Goal: Task Accomplishment & Management: Use online tool/utility

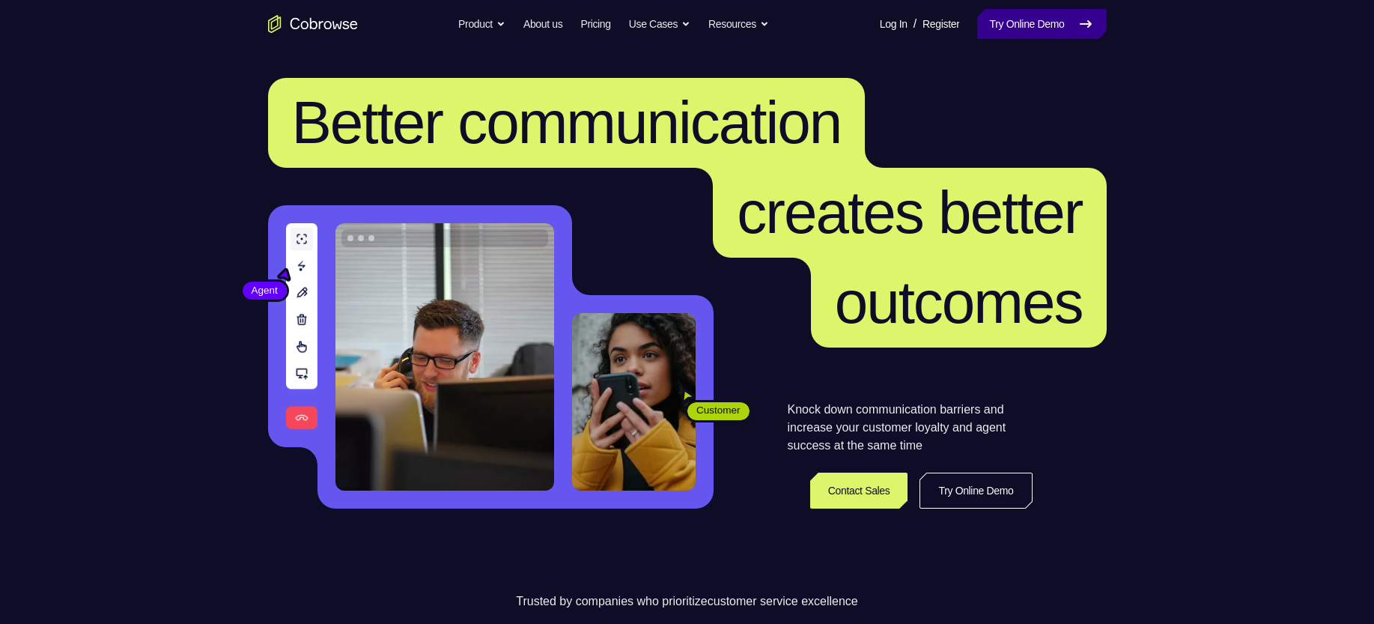
click at [997, 20] on link "Try Online Demo" at bounding box center [1041, 24] width 129 height 30
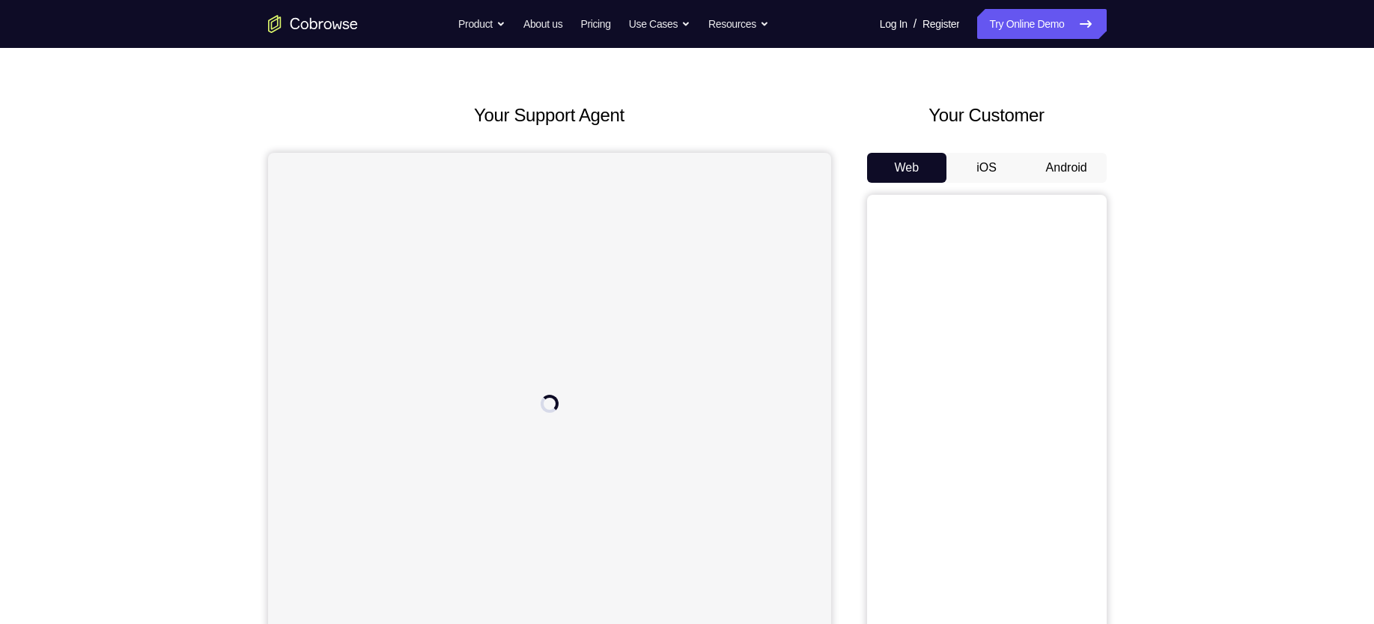
scroll to position [49, 0]
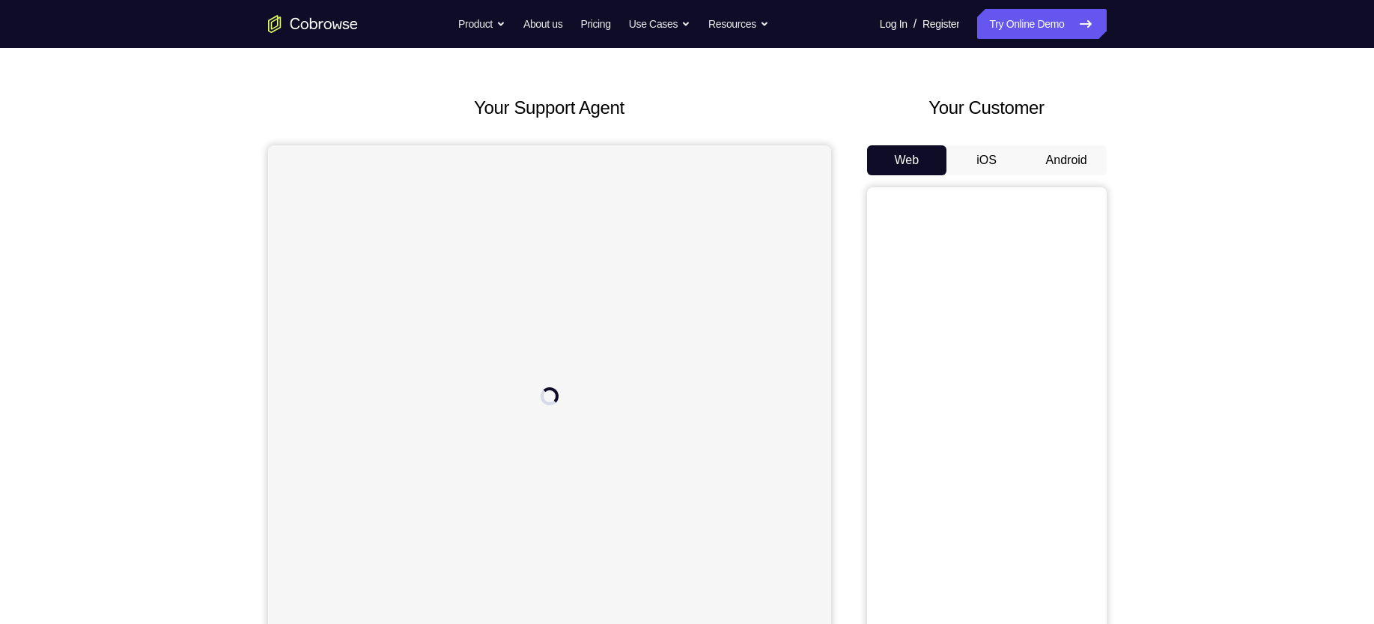
click at [1063, 157] on button "Android" at bounding box center [1067, 160] width 80 height 30
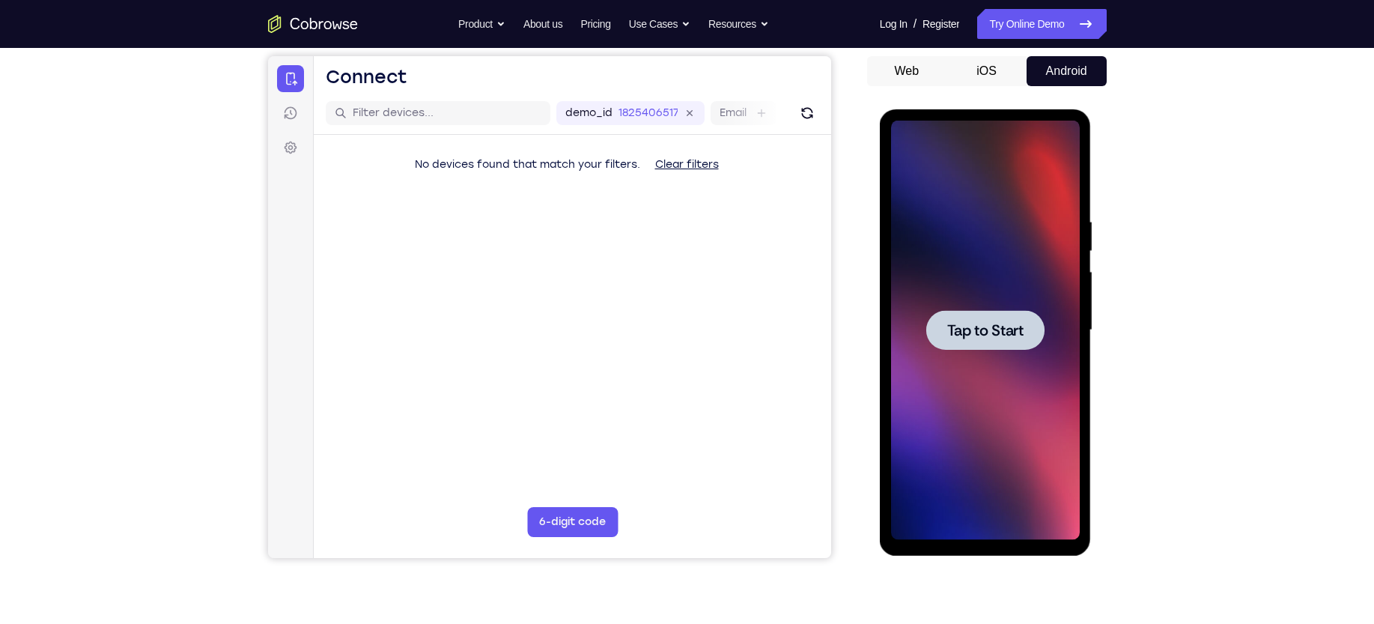
scroll to position [0, 0]
click at [983, 352] on div at bounding box center [985, 330] width 189 height 419
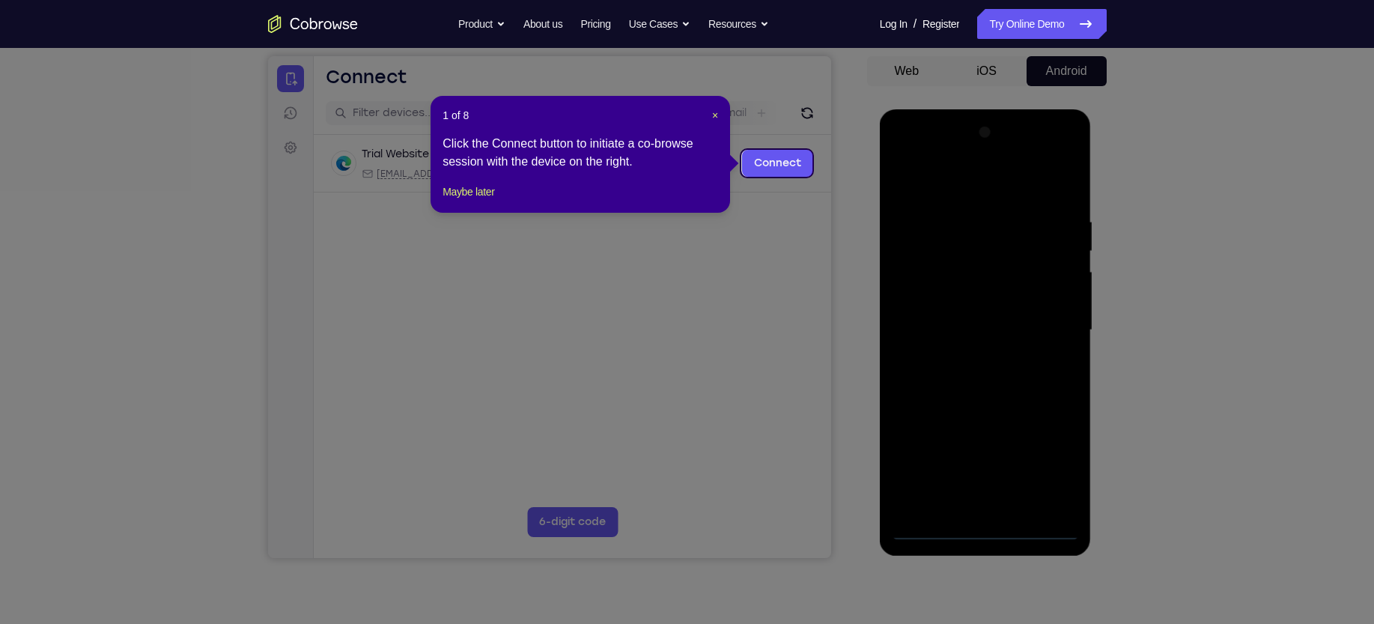
click at [710, 115] on header "1 of 8 ×" at bounding box center [581, 115] width 276 height 15
click at [714, 112] on span "×" at bounding box center [715, 115] width 6 height 12
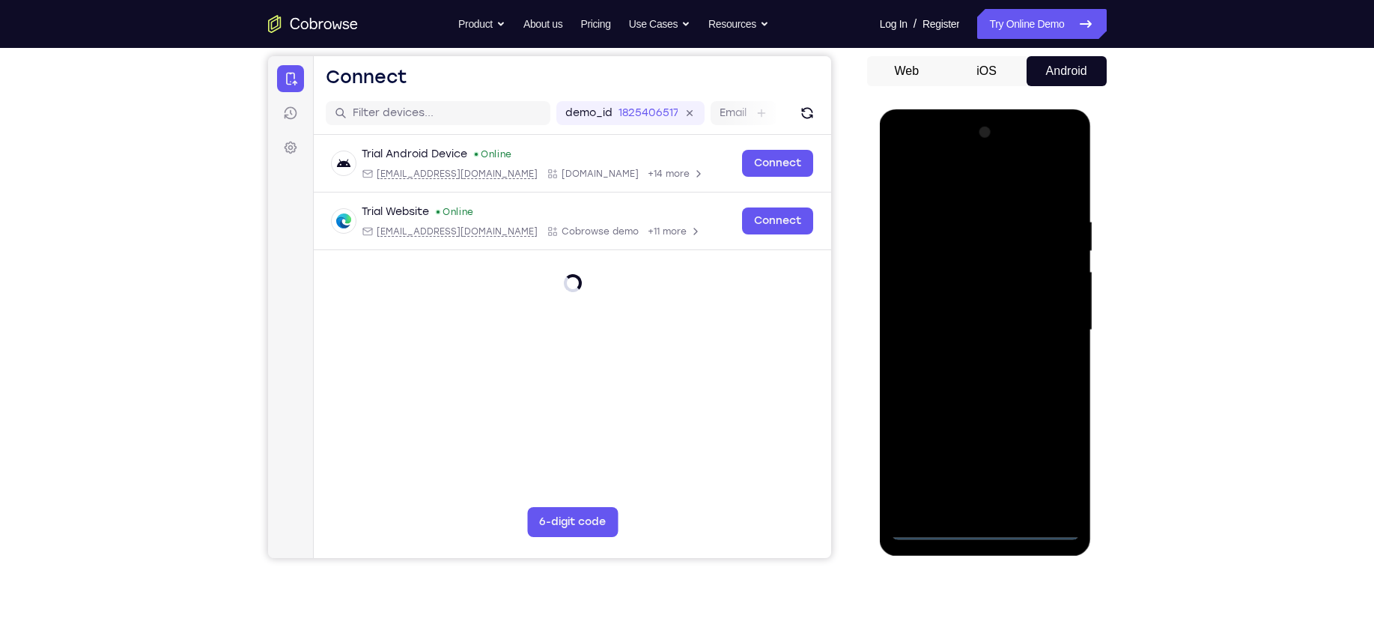
click at [993, 535] on div at bounding box center [985, 330] width 189 height 419
click at [1046, 465] on div at bounding box center [985, 330] width 189 height 419
click at [953, 195] on div at bounding box center [985, 330] width 189 height 419
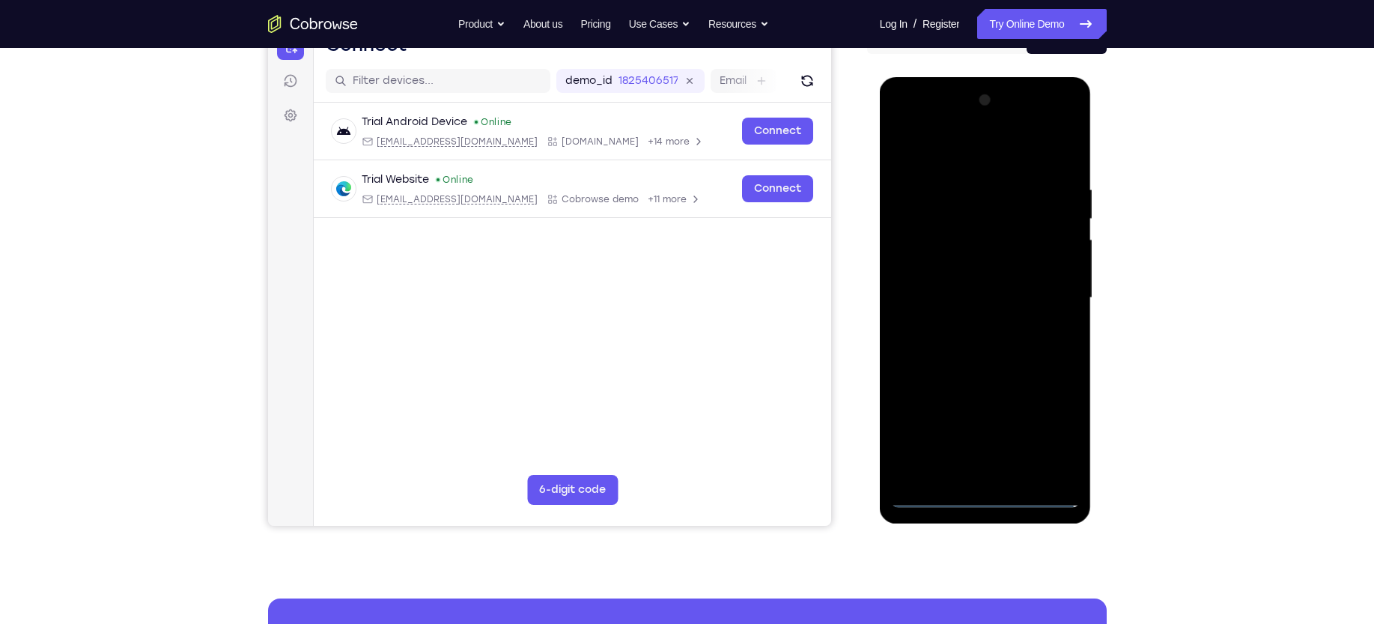
scroll to position [172, 0]
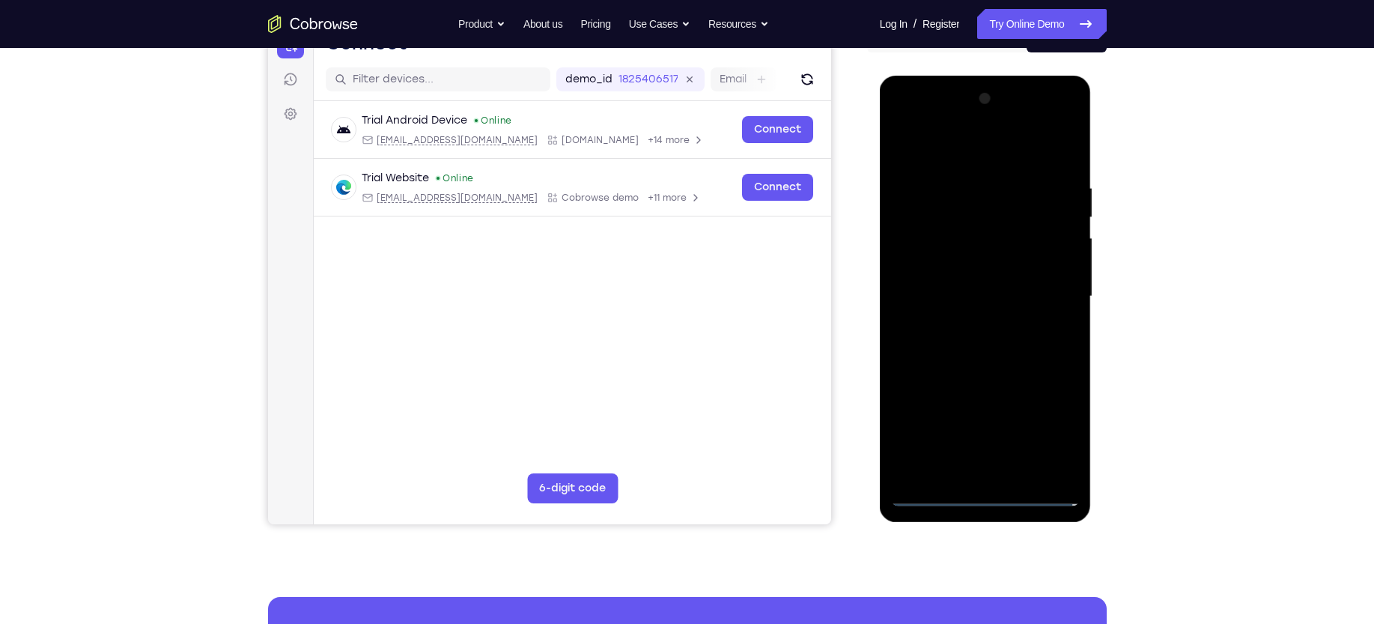
click at [1048, 285] on div at bounding box center [985, 296] width 189 height 419
click at [1052, 124] on div at bounding box center [985, 296] width 189 height 419
click at [935, 119] on div at bounding box center [985, 296] width 189 height 419
click at [922, 246] on div at bounding box center [985, 296] width 189 height 419
click at [976, 294] on div at bounding box center [985, 296] width 189 height 419
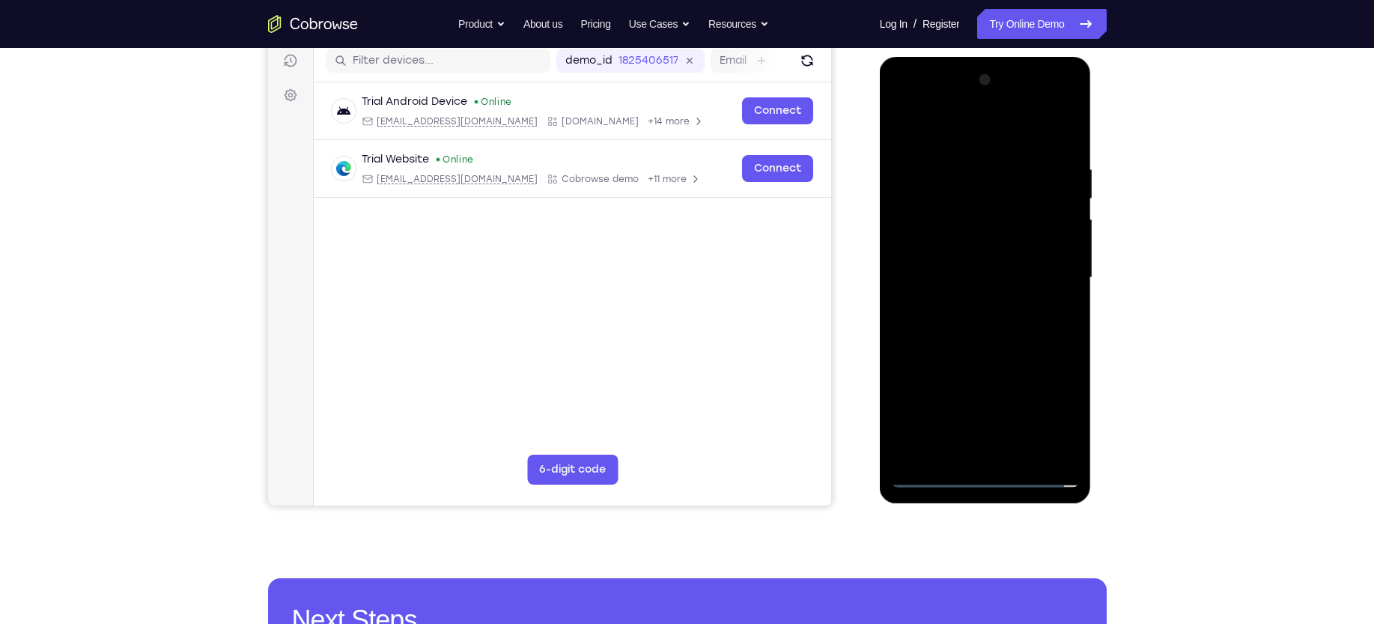
scroll to position [186, 0]
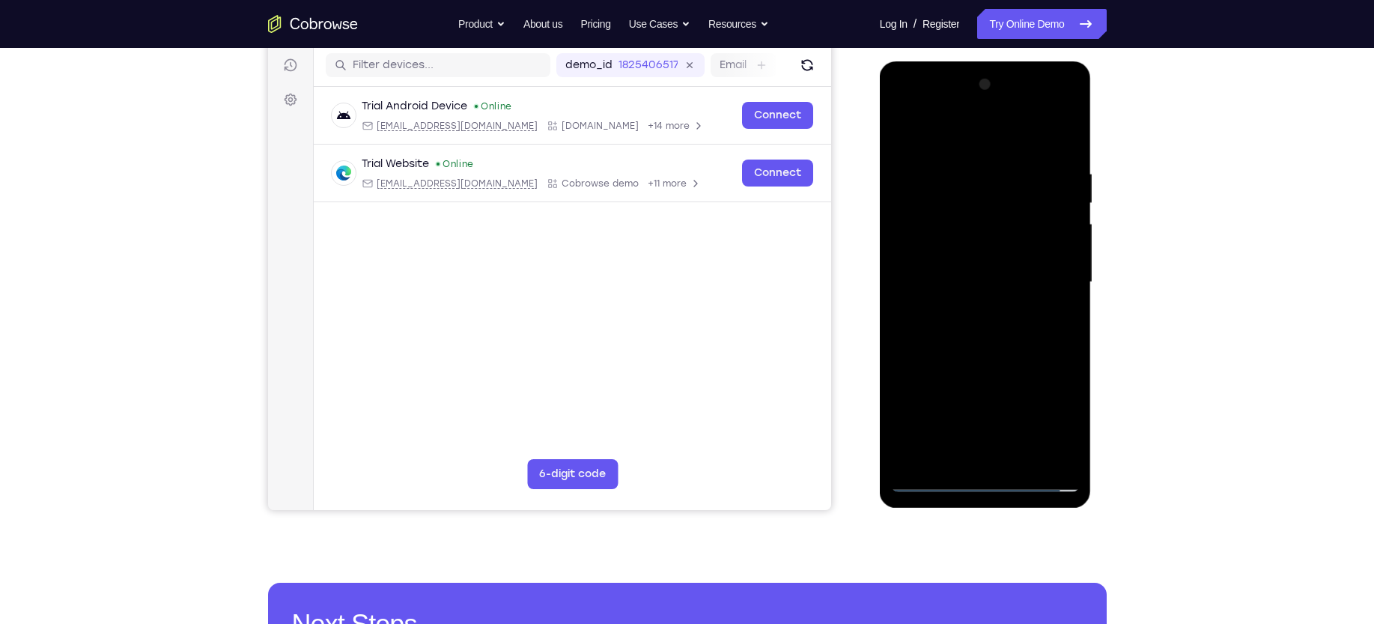
click at [942, 267] on div at bounding box center [985, 282] width 189 height 419
click at [927, 285] on div at bounding box center [985, 282] width 189 height 419
click at [928, 285] on div at bounding box center [985, 282] width 189 height 419
click at [927, 294] on div at bounding box center [985, 282] width 189 height 419
click at [960, 280] on div at bounding box center [985, 282] width 189 height 419
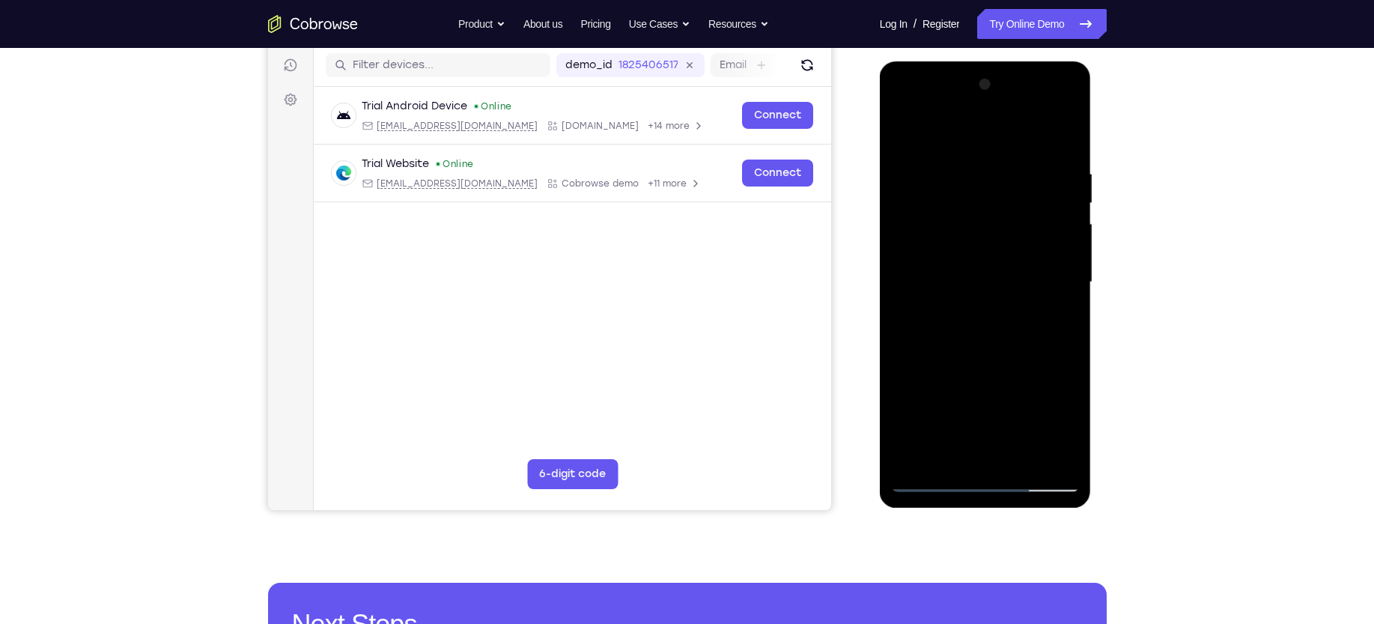
click at [951, 279] on div at bounding box center [985, 282] width 189 height 419
click at [959, 282] on div at bounding box center [985, 282] width 189 height 419
click at [932, 287] on div at bounding box center [985, 282] width 189 height 419
click at [958, 288] on div at bounding box center [985, 282] width 189 height 419
click at [932, 240] on div at bounding box center [985, 282] width 189 height 419
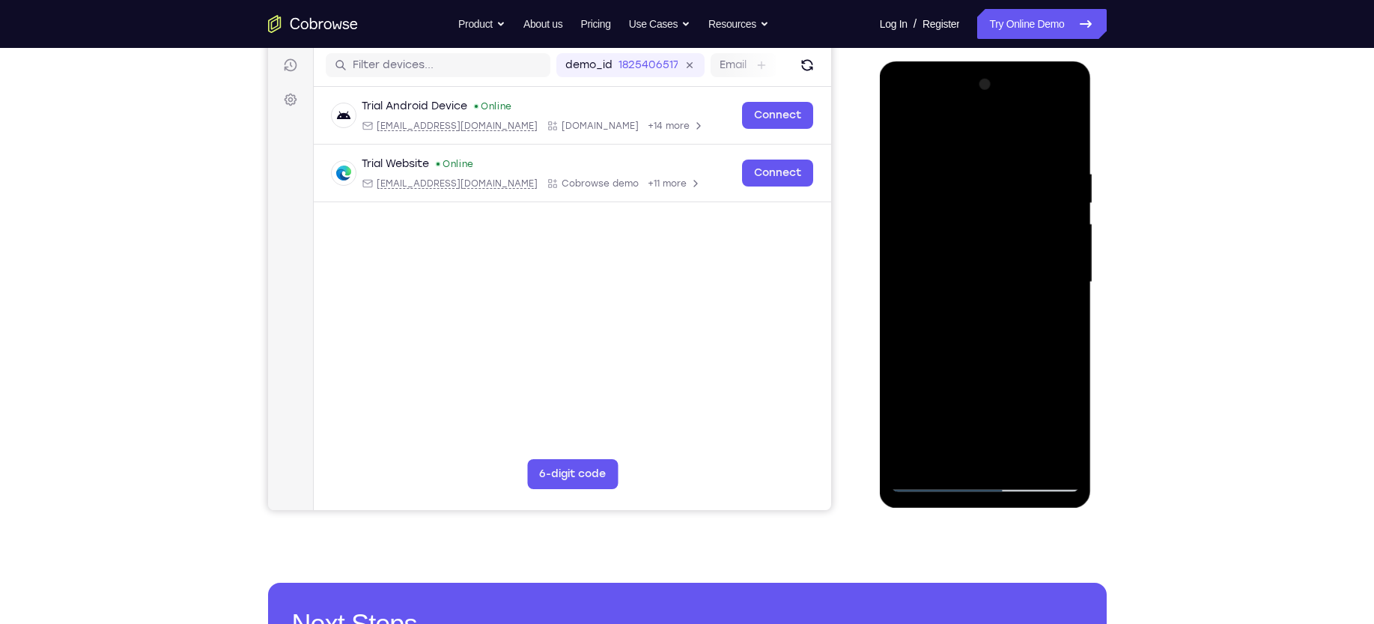
click at [959, 345] on div at bounding box center [985, 282] width 189 height 419
click at [1047, 108] on div at bounding box center [985, 282] width 189 height 419
click at [965, 139] on div at bounding box center [985, 282] width 189 height 419
click at [970, 312] on div at bounding box center [985, 282] width 189 height 419
click at [980, 258] on div at bounding box center [985, 282] width 189 height 419
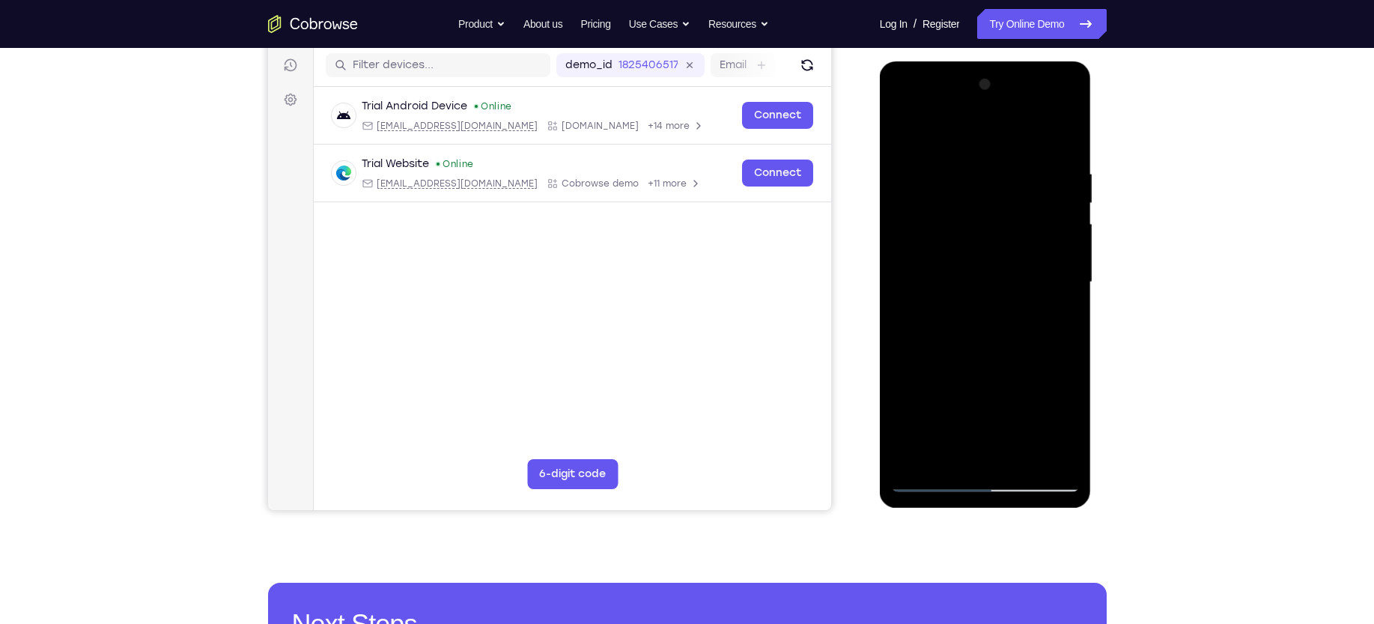
click at [959, 247] on div at bounding box center [985, 282] width 189 height 419
click at [932, 282] on div at bounding box center [985, 282] width 189 height 419
click at [935, 327] on div at bounding box center [985, 282] width 189 height 419
click at [946, 324] on div at bounding box center [985, 282] width 189 height 419
click at [1047, 108] on div at bounding box center [985, 282] width 189 height 419
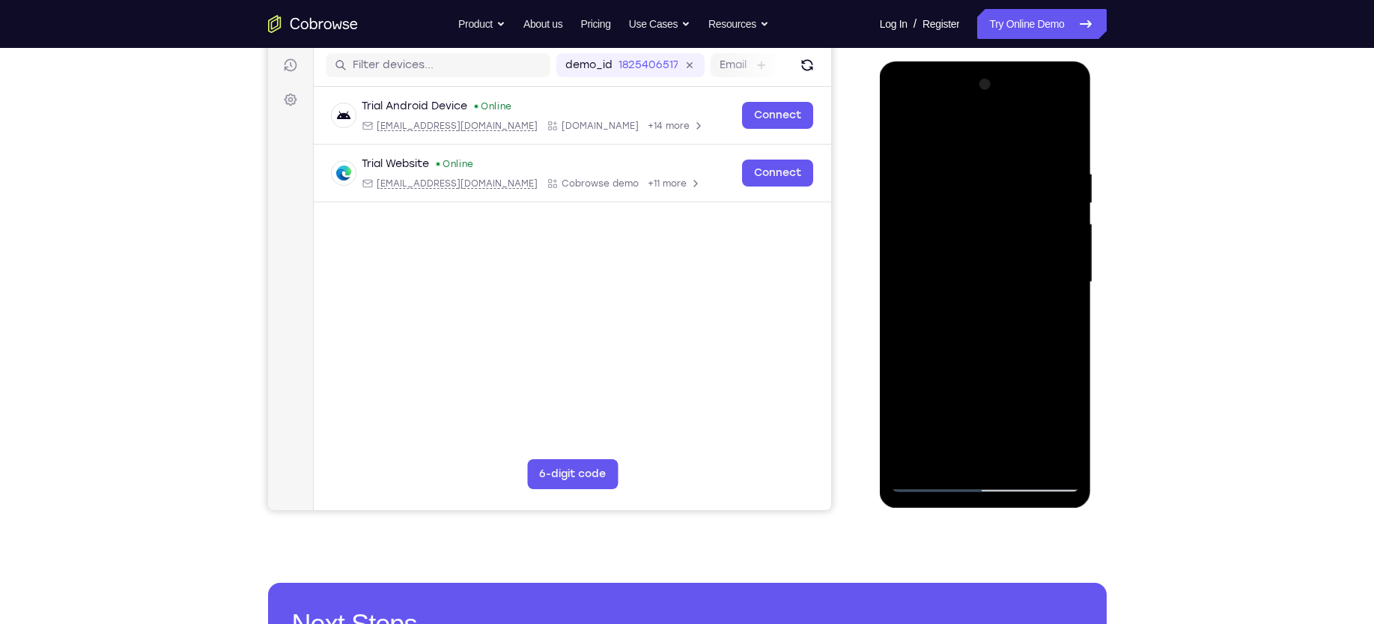
click at [979, 163] on div at bounding box center [985, 282] width 189 height 419
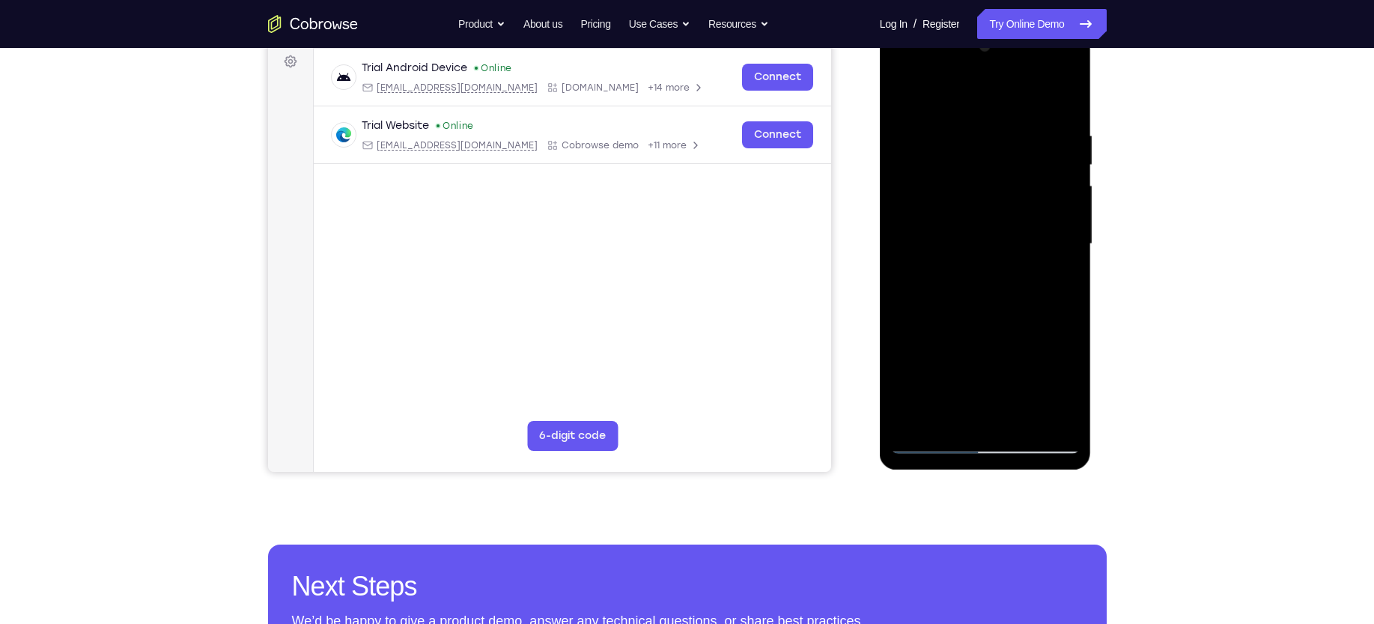
scroll to position [226, 0]
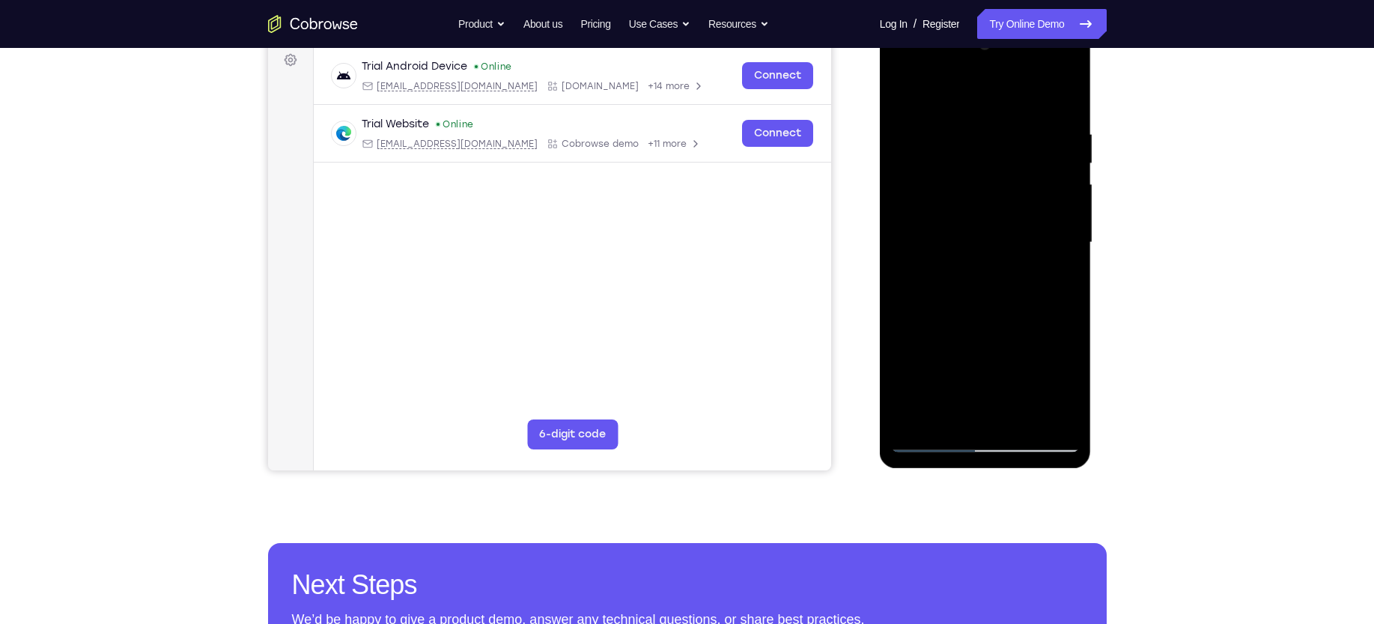
click at [936, 112] on div at bounding box center [985, 242] width 189 height 419
click at [1063, 218] on div at bounding box center [985, 242] width 189 height 419
click at [1035, 248] on div at bounding box center [985, 242] width 189 height 419
click at [1019, 392] on div at bounding box center [985, 242] width 189 height 419
drag, startPoint x: 995, startPoint y: 163, endPoint x: 1010, endPoint y: 341, distance: 178.8
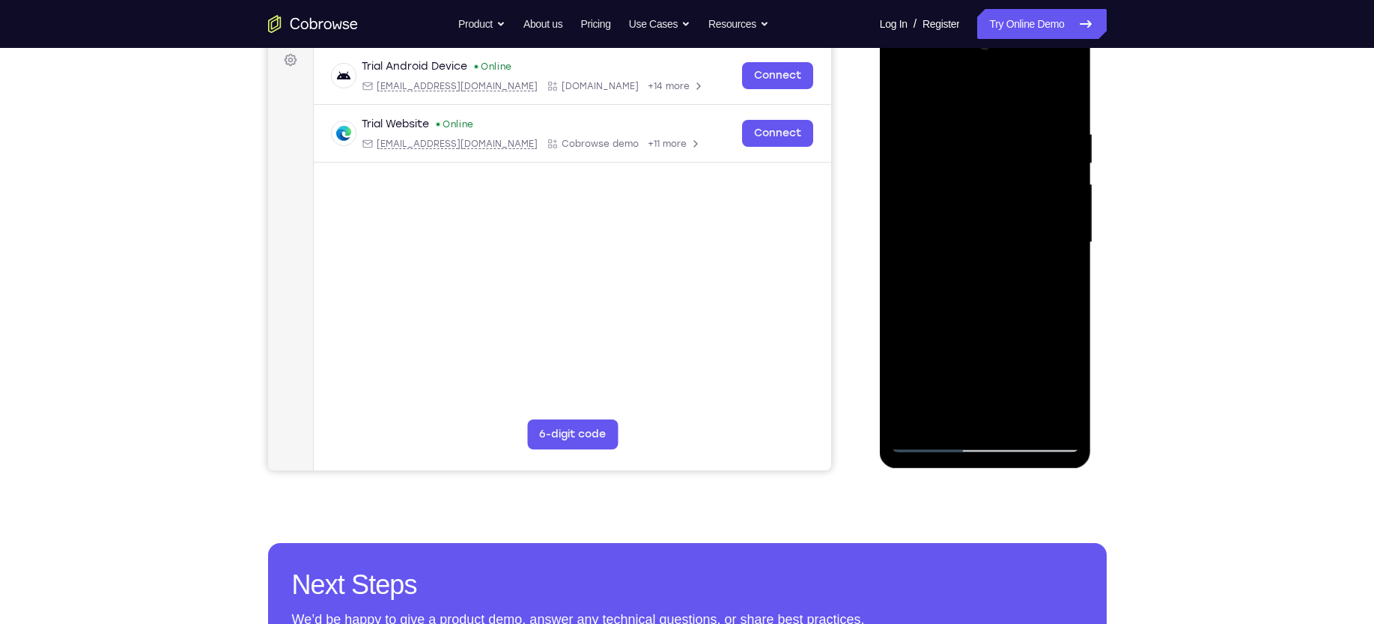
click at [1010, 341] on div at bounding box center [985, 242] width 189 height 419
click at [1041, 165] on div at bounding box center [985, 242] width 189 height 419
click at [903, 103] on div at bounding box center [985, 242] width 189 height 419
drag, startPoint x: 972, startPoint y: 330, endPoint x: 962, endPoint y: 261, distance: 69.6
click at [962, 261] on div at bounding box center [985, 242] width 189 height 419
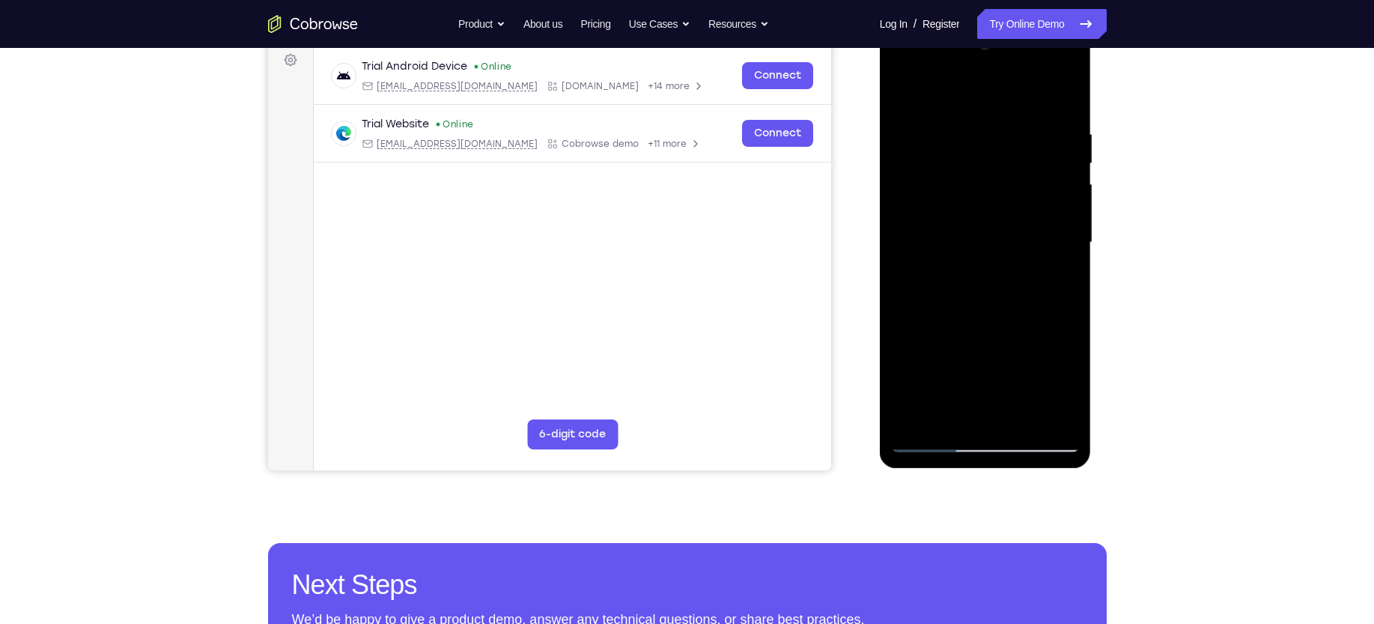
drag, startPoint x: 1021, startPoint y: 342, endPoint x: 1005, endPoint y: 246, distance: 96.4
click at [1005, 246] on div at bounding box center [985, 242] width 189 height 419
click at [1045, 288] on div at bounding box center [985, 242] width 189 height 419
click at [913, 245] on div at bounding box center [985, 242] width 189 height 419
drag, startPoint x: 913, startPoint y: 245, endPoint x: 971, endPoint y: 241, distance: 57.8
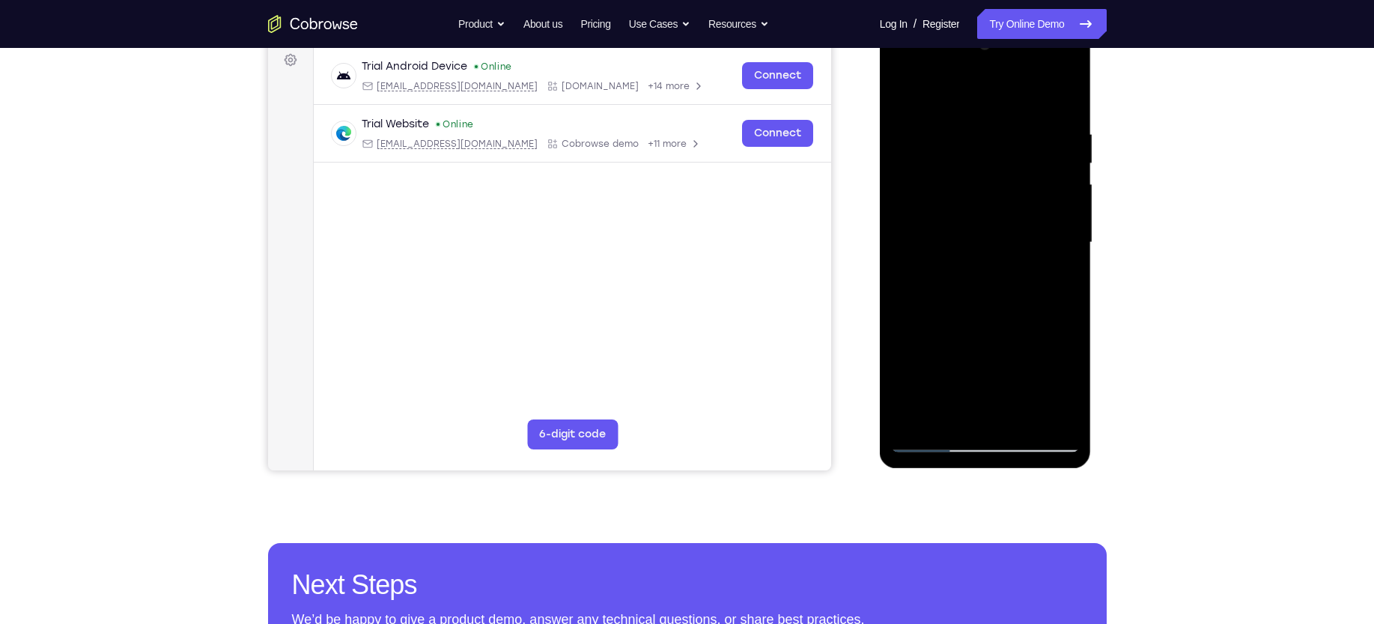
click at [971, 241] on div at bounding box center [985, 242] width 189 height 419
click at [1045, 234] on div at bounding box center [985, 242] width 189 height 419
click at [903, 103] on div at bounding box center [985, 242] width 189 height 419
click at [930, 289] on div at bounding box center [985, 242] width 189 height 419
click at [899, 94] on div at bounding box center [985, 242] width 189 height 419
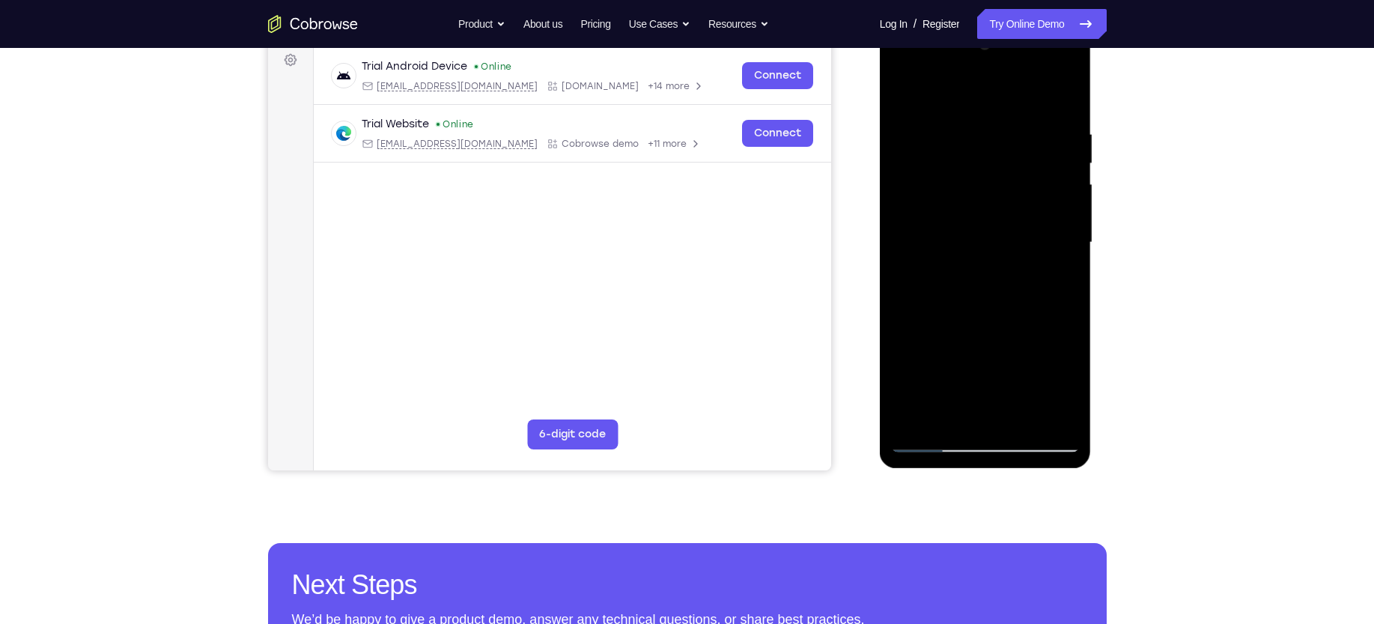
click at [964, 268] on div at bounding box center [985, 242] width 189 height 419
click at [899, 100] on div at bounding box center [985, 242] width 189 height 419
click at [1005, 283] on div at bounding box center [985, 242] width 189 height 419
click at [899, 103] on div at bounding box center [985, 242] width 189 height 419
drag, startPoint x: 954, startPoint y: 252, endPoint x: 954, endPoint y: 154, distance: 97.4
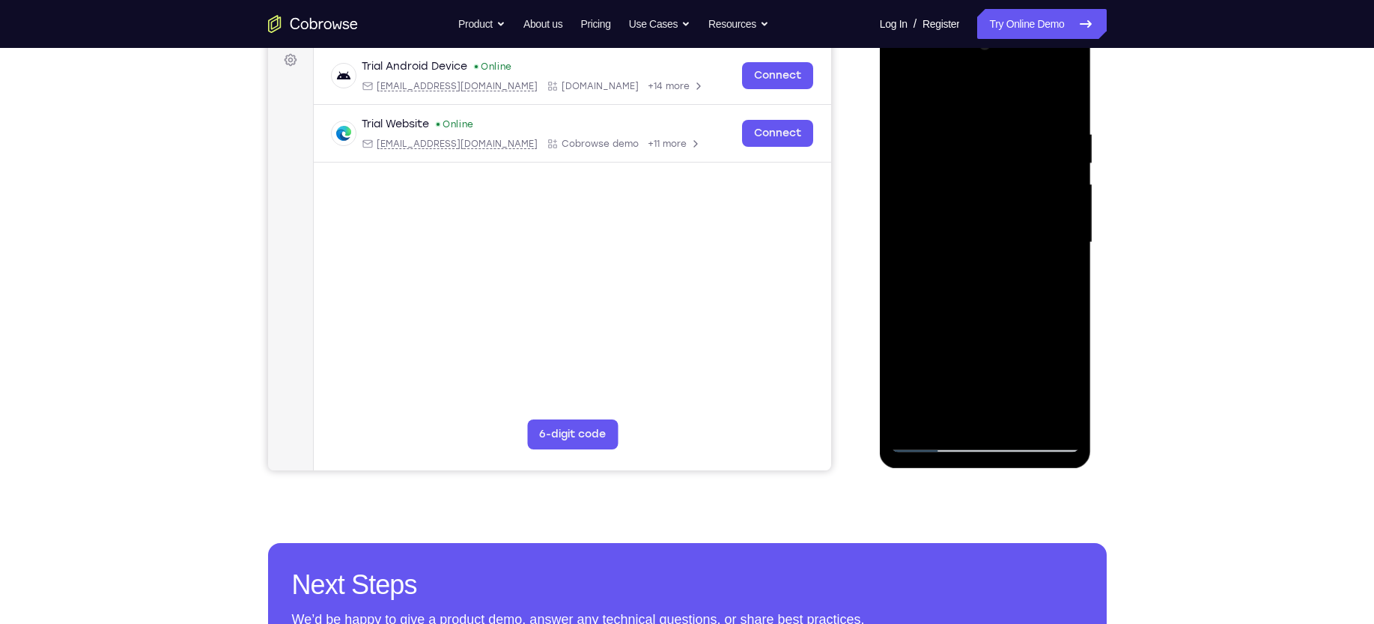
click at [954, 154] on div at bounding box center [985, 242] width 189 height 419
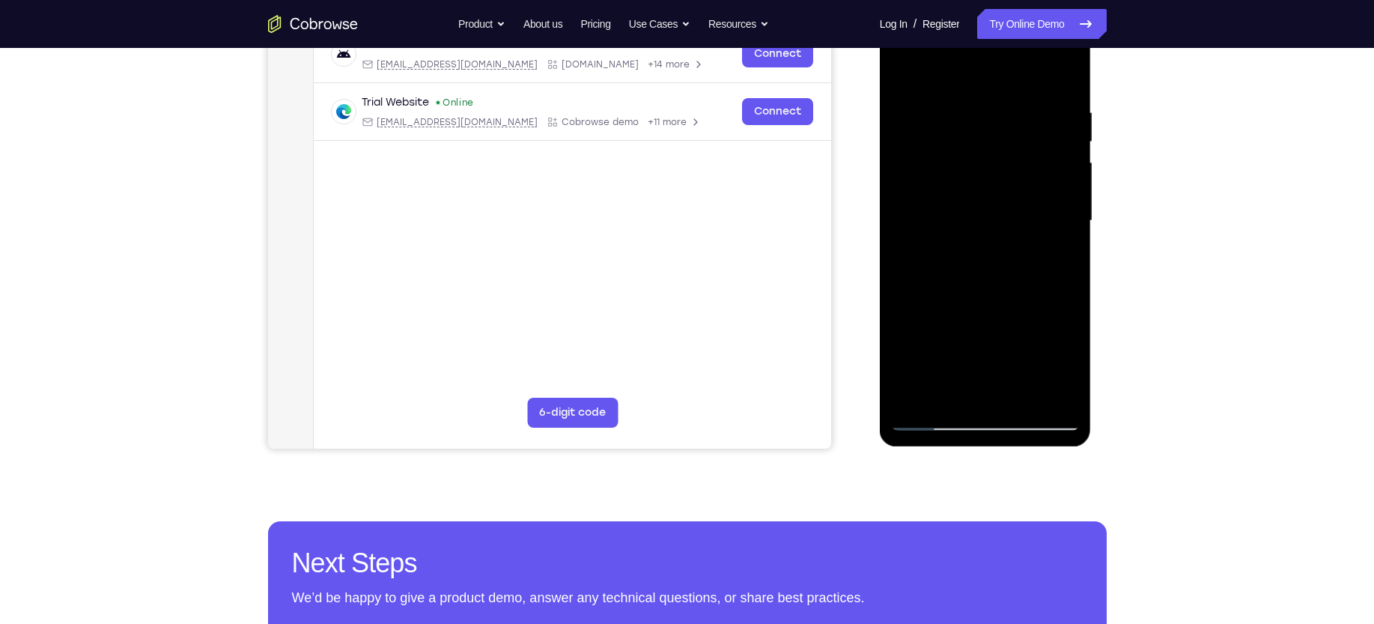
scroll to position [239, 0]
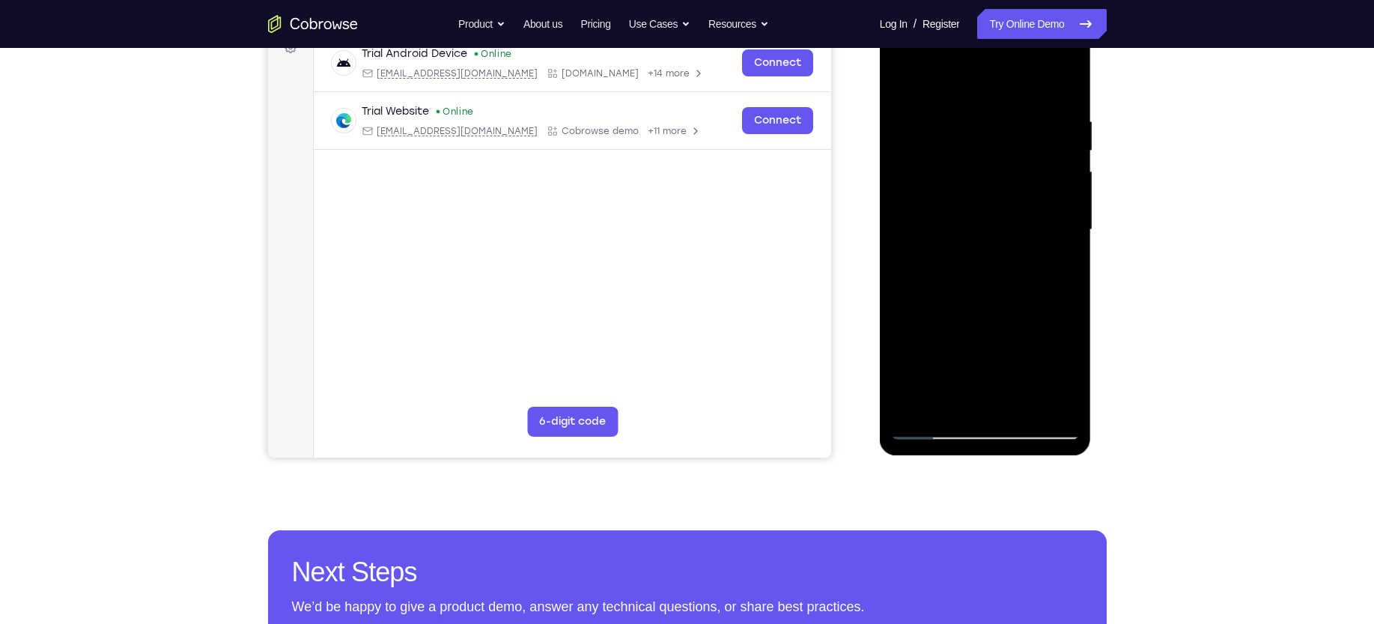
drag, startPoint x: 959, startPoint y: 218, endPoint x: 962, endPoint y: 154, distance: 64.4
click at [962, 154] on div at bounding box center [985, 229] width 189 height 419
drag, startPoint x: 975, startPoint y: 201, endPoint x: 967, endPoint y: 274, distance: 73.1
click at [967, 274] on div at bounding box center [985, 229] width 189 height 419
drag, startPoint x: 967, startPoint y: 274, endPoint x: 965, endPoint y: 328, distance: 53.9
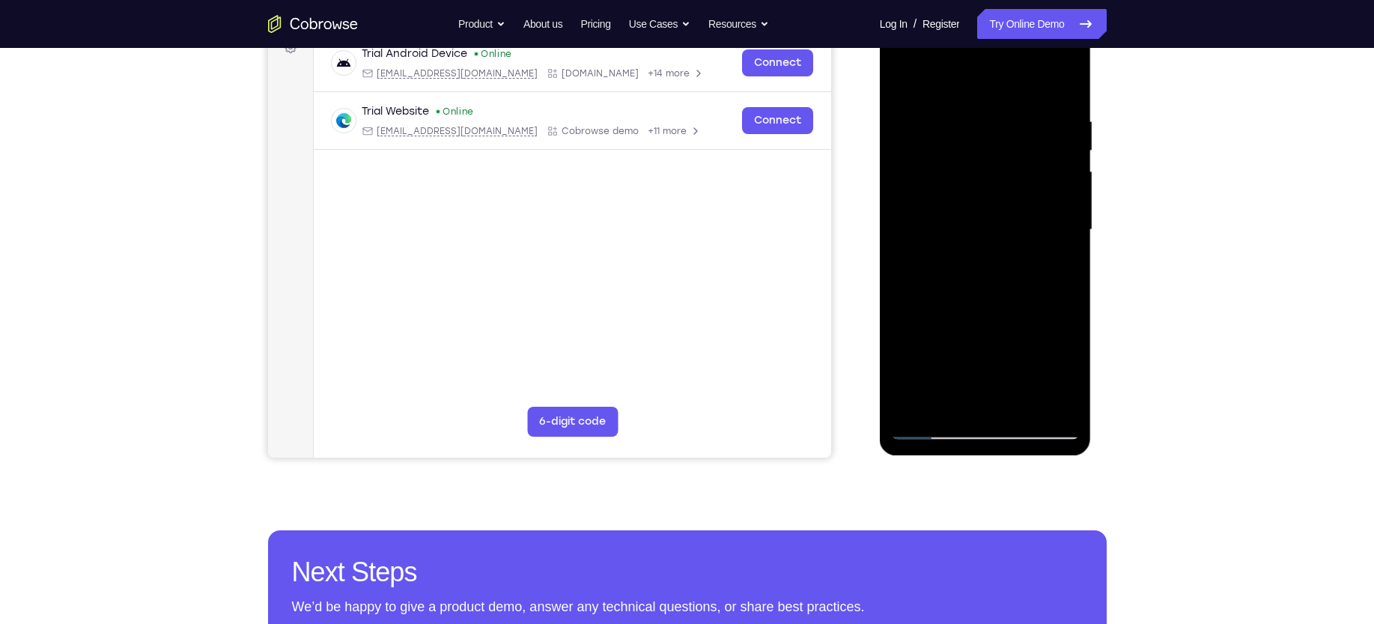
click at [965, 328] on div at bounding box center [985, 229] width 189 height 419
click at [1033, 163] on div at bounding box center [985, 229] width 189 height 419
click at [1034, 399] on div at bounding box center [985, 229] width 189 height 419
click at [900, 85] on div at bounding box center [985, 229] width 189 height 419
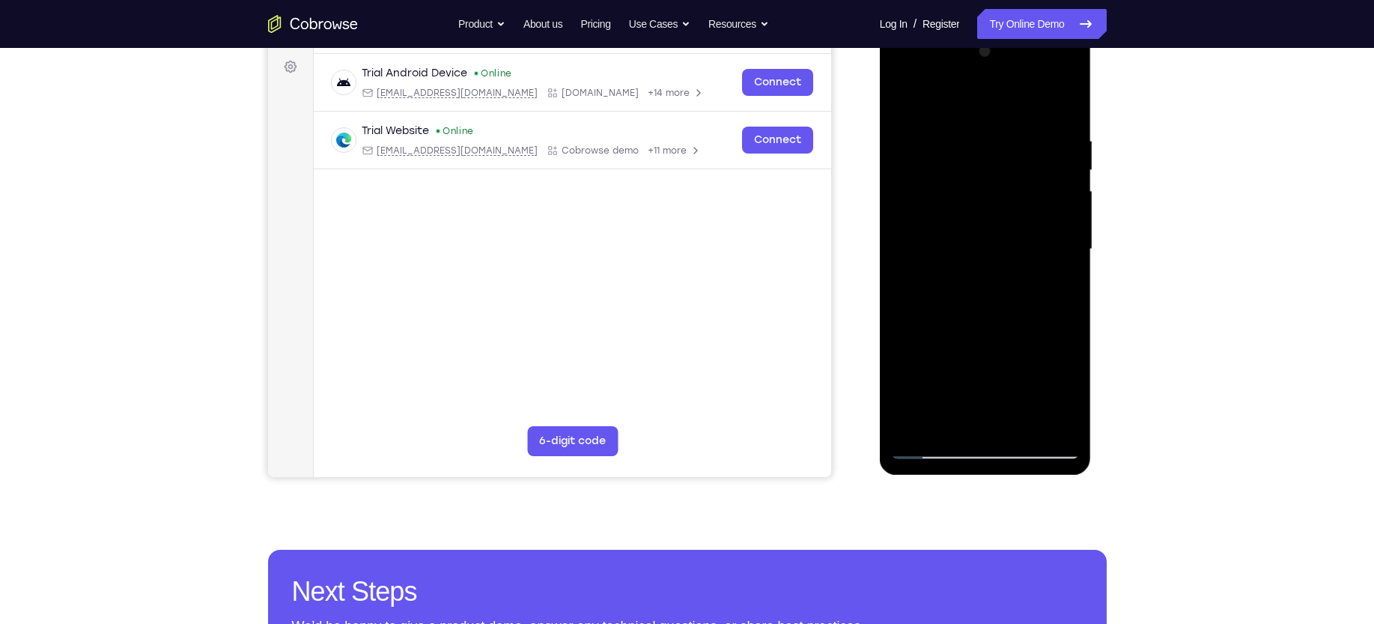
scroll to position [219, 0]
click at [1067, 105] on div at bounding box center [985, 249] width 189 height 419
click at [1021, 356] on div at bounding box center [985, 249] width 189 height 419
click at [905, 259] on div at bounding box center [985, 249] width 189 height 419
drag, startPoint x: 955, startPoint y: 296, endPoint x: 869, endPoint y: 334, distance: 93.5
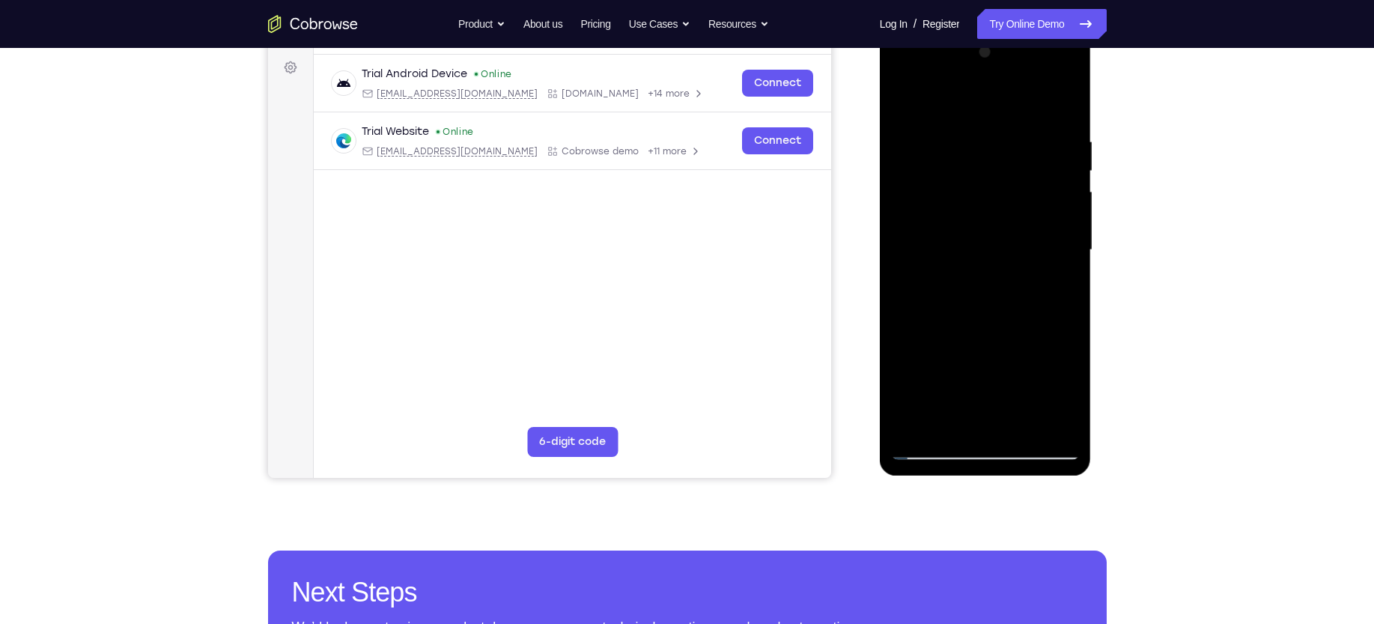
click at [880, 334] on html "Online web based iOS Simulators and Android Emulators. Run iPhone, iPad, Mobile…" at bounding box center [986, 253] width 213 height 449
click at [902, 112] on div at bounding box center [985, 249] width 189 height 419
click at [1066, 97] on div at bounding box center [985, 249] width 189 height 419
click at [982, 315] on div at bounding box center [985, 249] width 189 height 419
drag, startPoint x: 977, startPoint y: 339, endPoint x: 972, endPoint y: 270, distance: 69.8
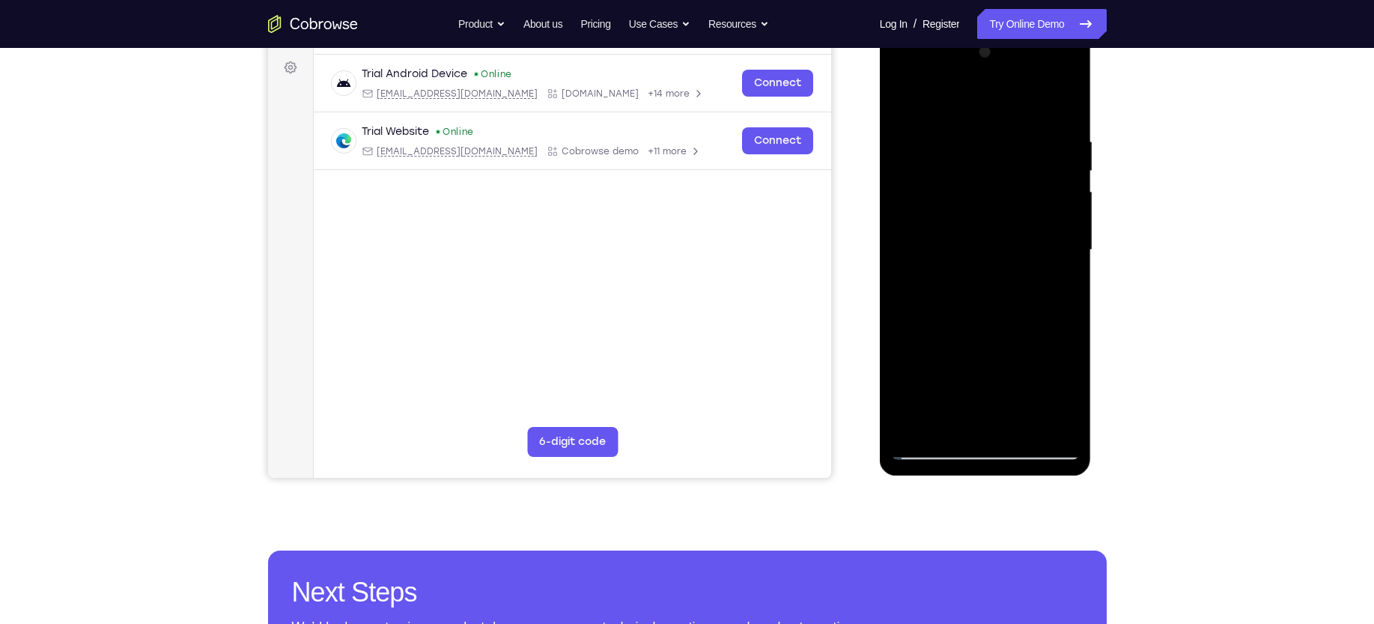
click at [972, 270] on div at bounding box center [985, 249] width 189 height 419
drag, startPoint x: 974, startPoint y: 342, endPoint x: 976, endPoint y: 255, distance: 87.6
click at [976, 255] on div at bounding box center [985, 249] width 189 height 419
drag, startPoint x: 974, startPoint y: 363, endPoint x: 980, endPoint y: 301, distance: 62.4
click at [980, 301] on div at bounding box center [985, 249] width 189 height 419
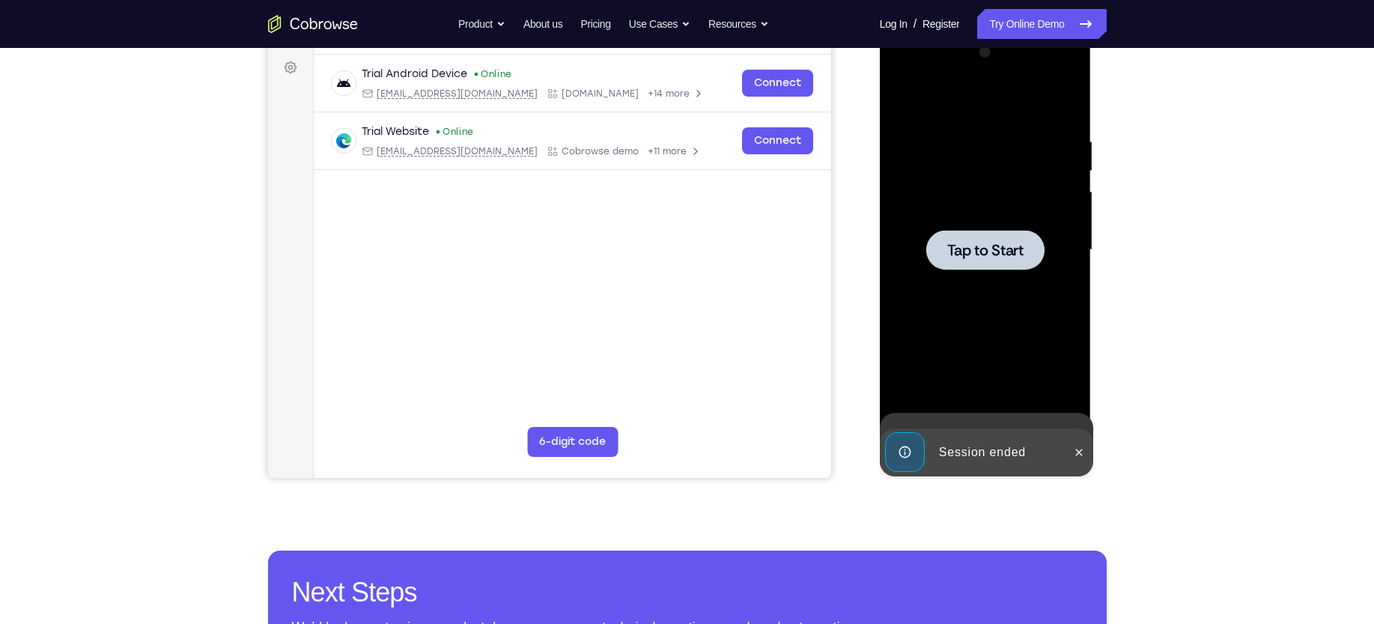
scroll to position [264, 0]
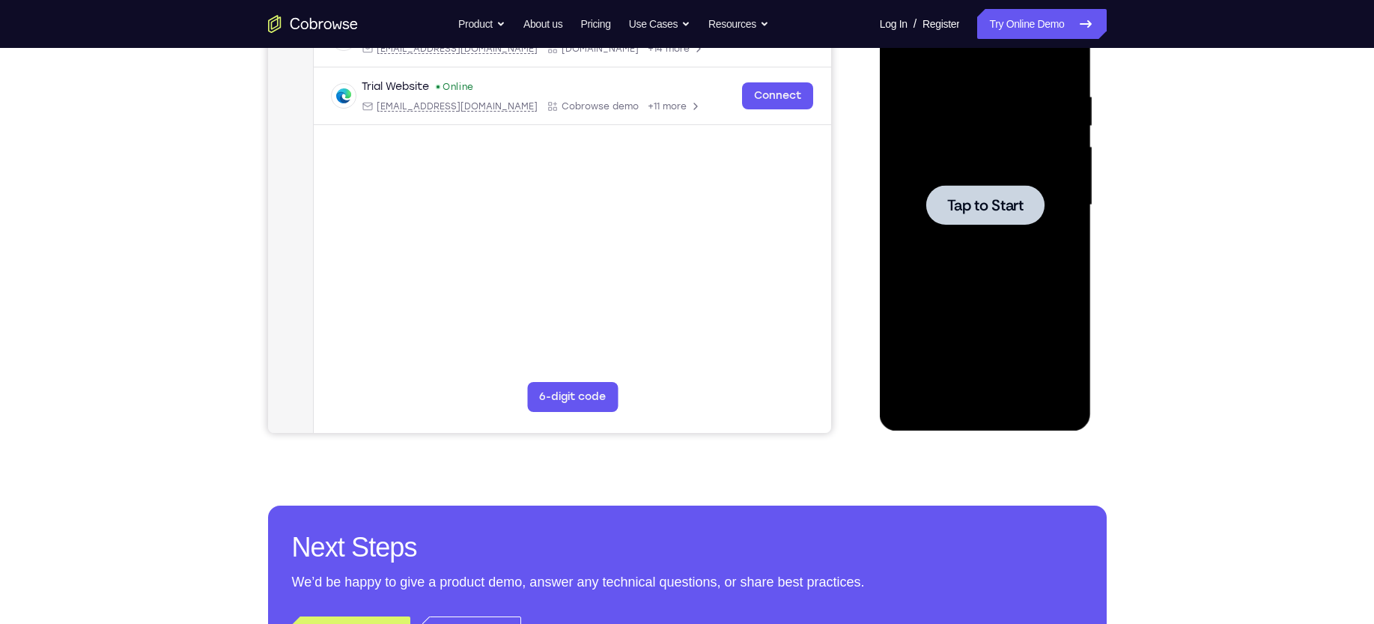
click at [946, 207] on div at bounding box center [985, 205] width 118 height 40
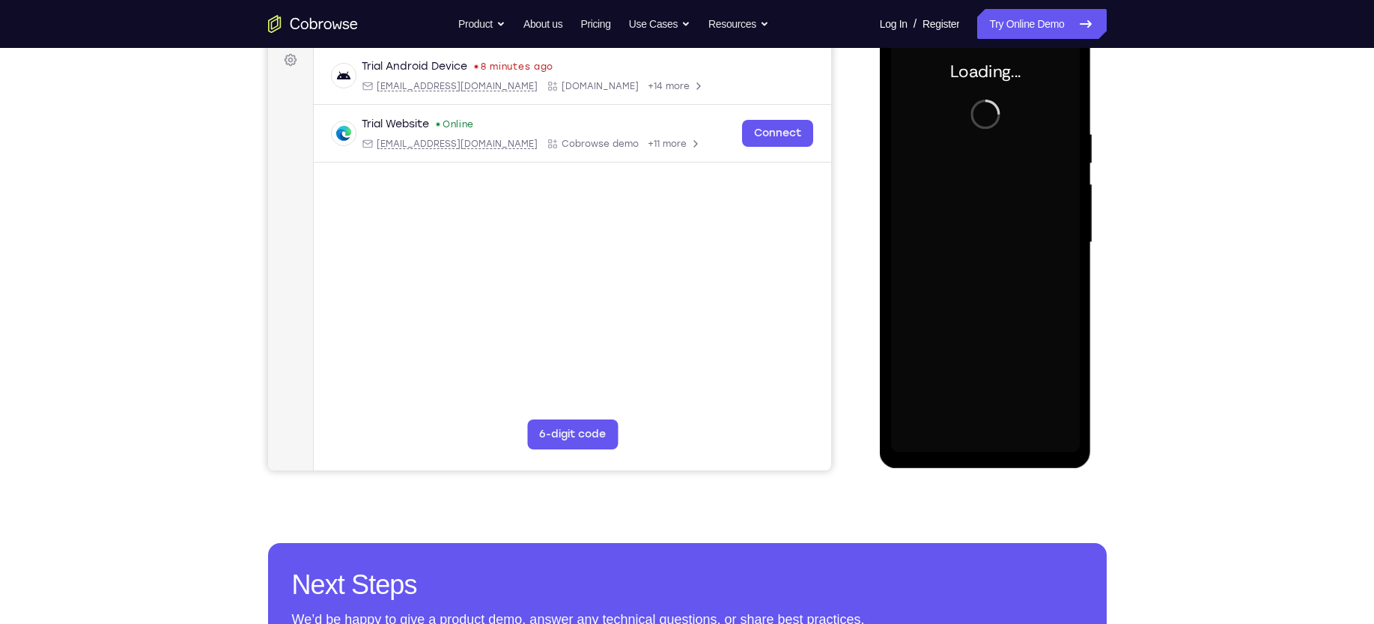
scroll to position [225, 0]
